Goal: Browse casually

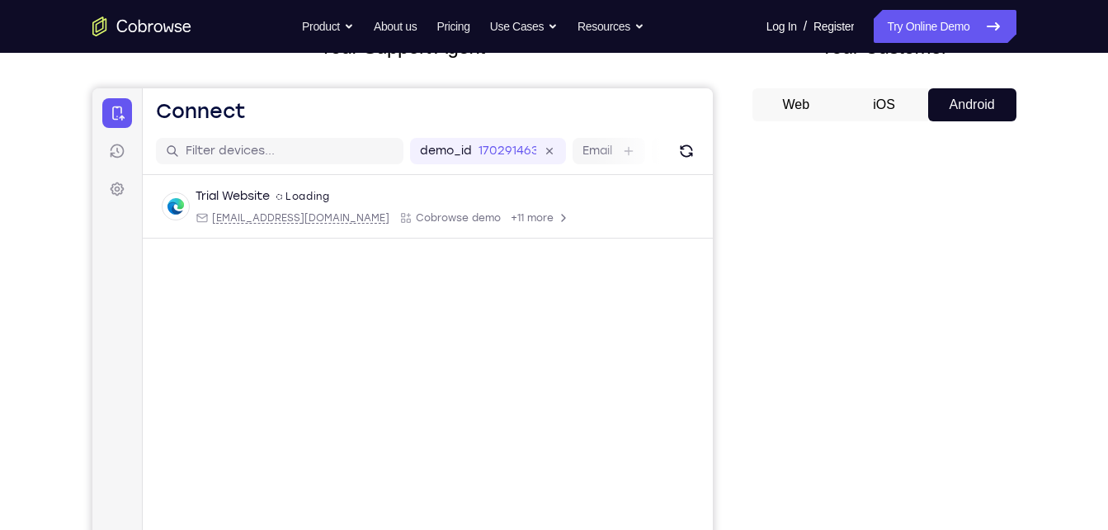
scroll to position [210, 0]
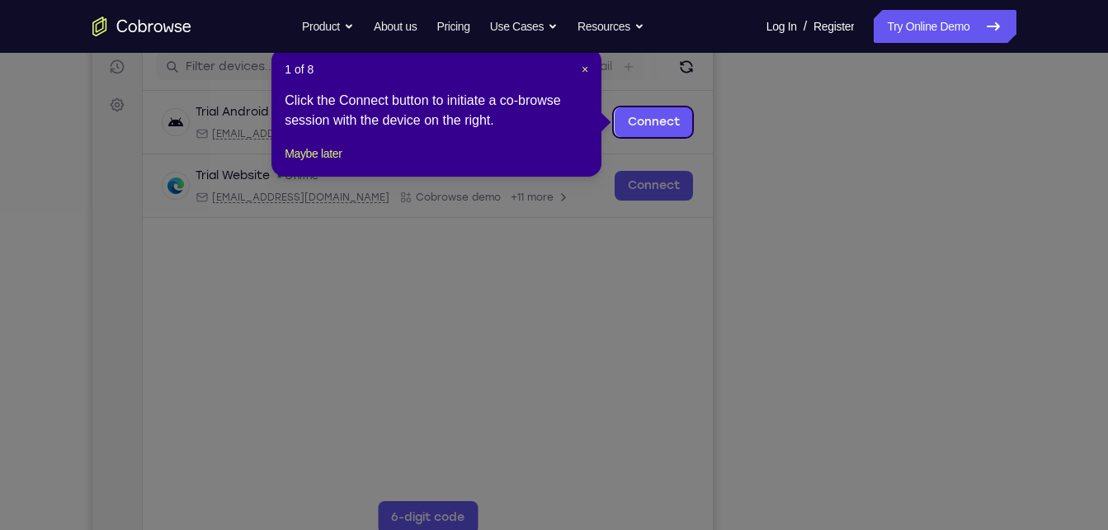
click at [578, 66] on header "1 of 8 ×" at bounding box center [437, 69] width 304 height 17
click at [579, 66] on header "1 of 8 ×" at bounding box center [437, 69] width 304 height 17
click at [583, 66] on span "×" at bounding box center [585, 69] width 7 height 13
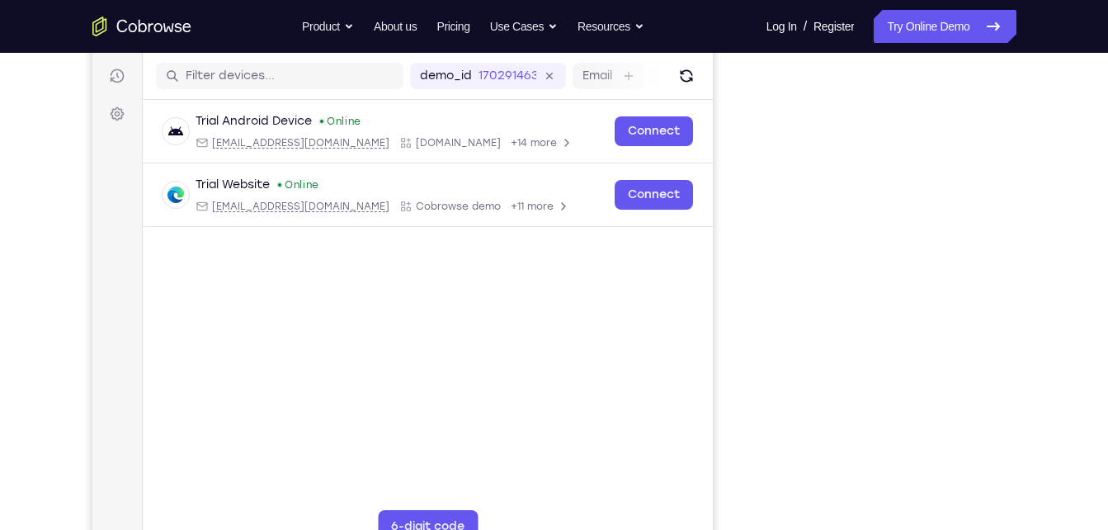
scroll to position [198, 0]
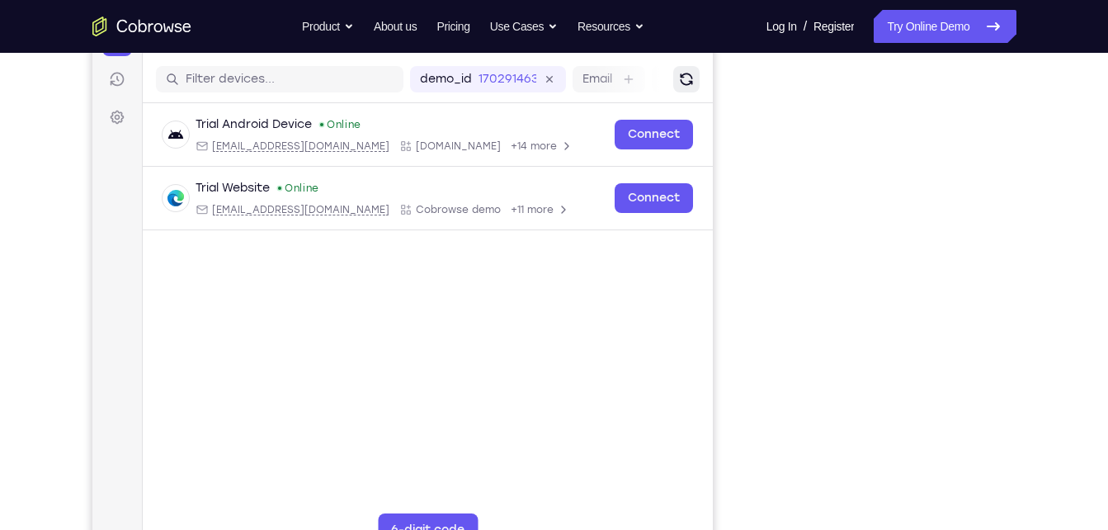
click at [676, 73] on button "Refresh" at bounding box center [686, 79] width 26 height 26
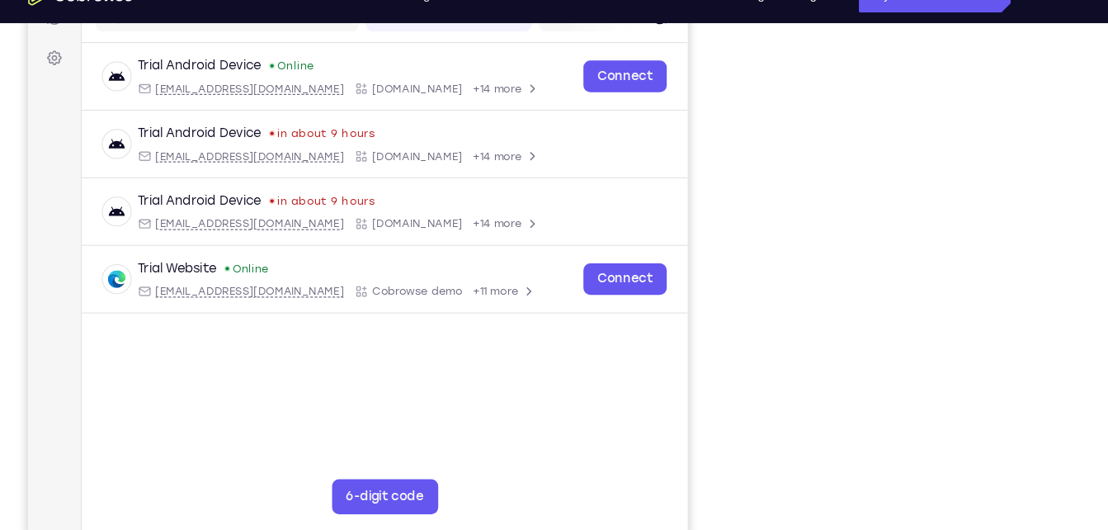
scroll to position [230, 0]
